Goal: Task Accomplishment & Management: Use online tool/utility

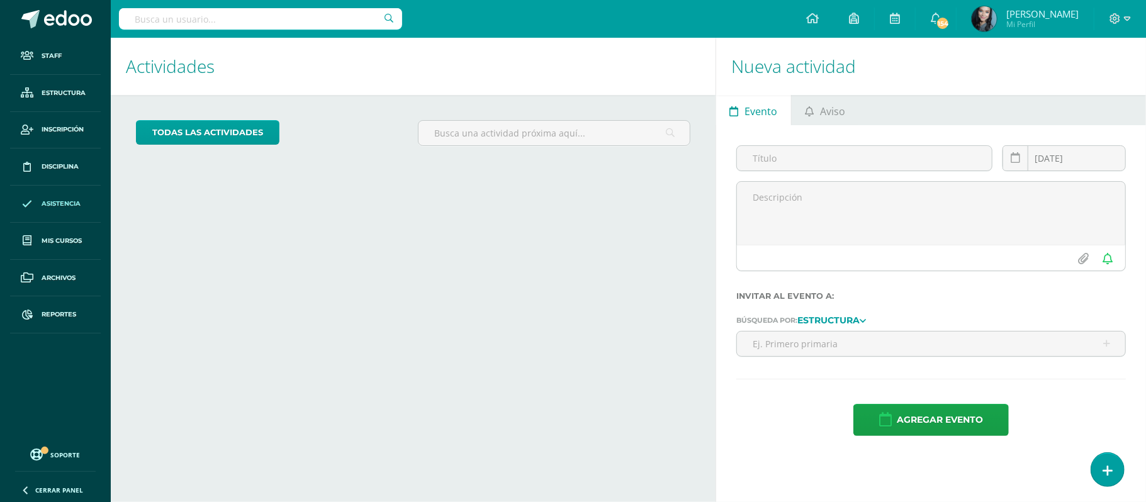
click at [60, 205] on span "Asistencia" at bounding box center [61, 204] width 39 height 10
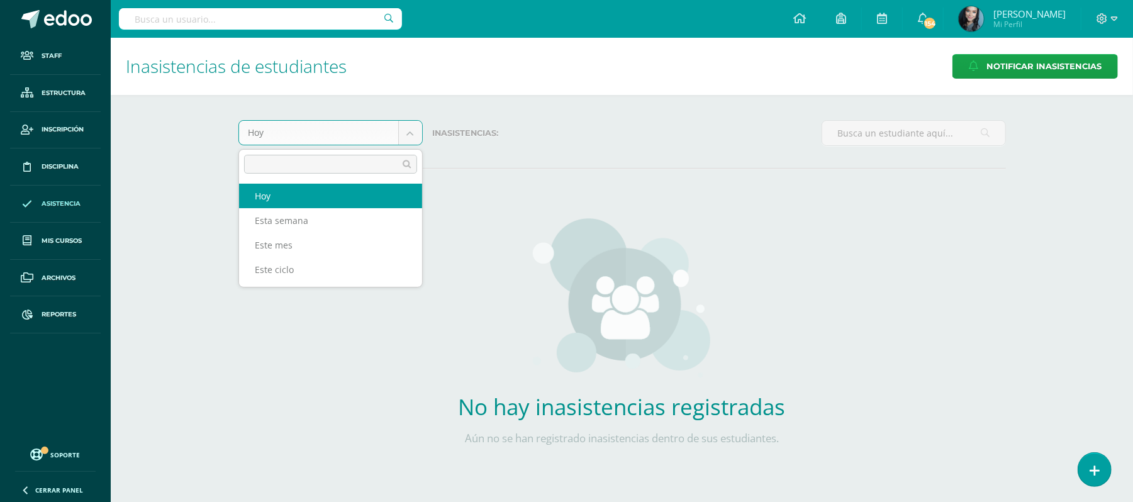
click at [411, 127] on body "Staff Estructura Inscripción Disciplina Asistencia Mis cursos Archivos Reportes…" at bounding box center [566, 255] width 1133 height 511
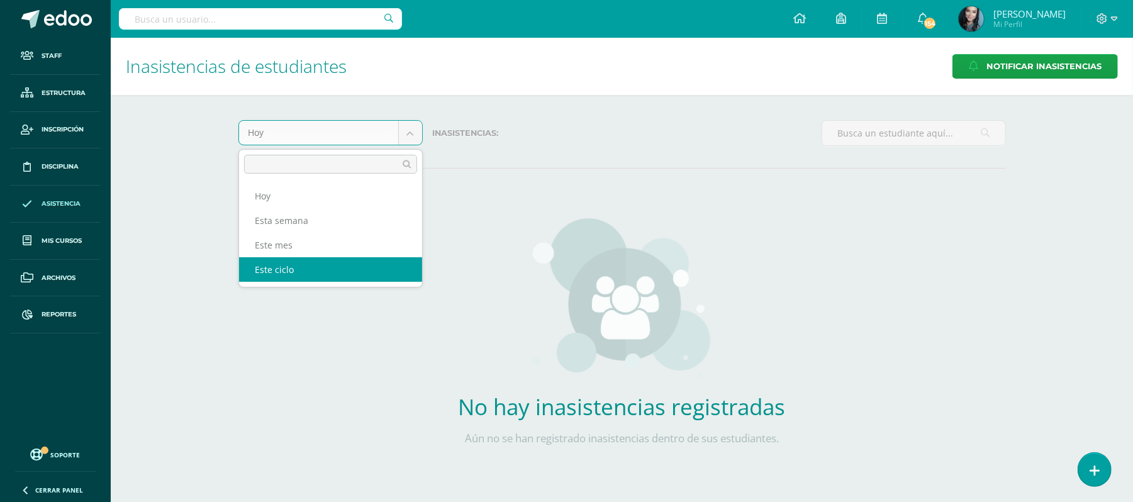
select select "cycle"
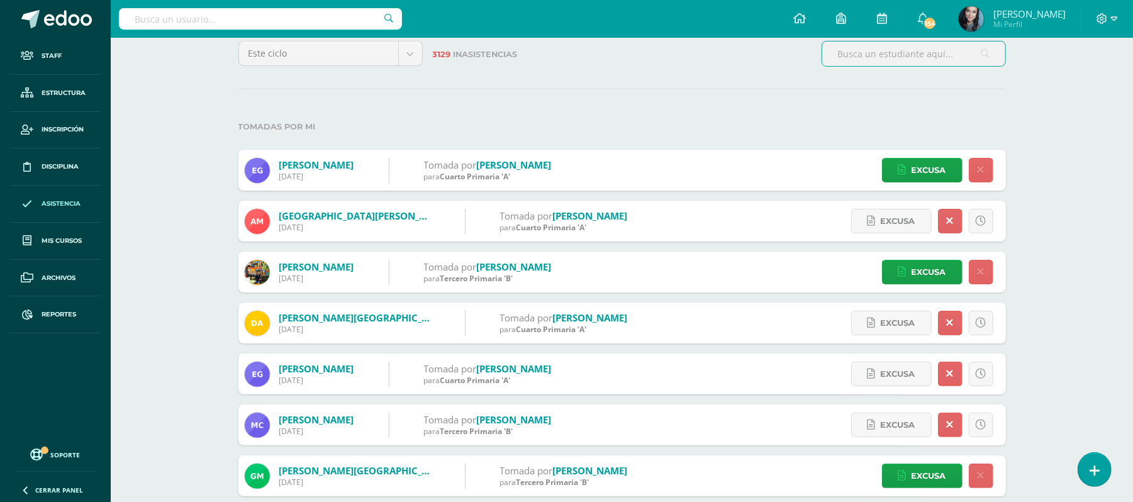
scroll to position [172, 0]
